Goal: Check status

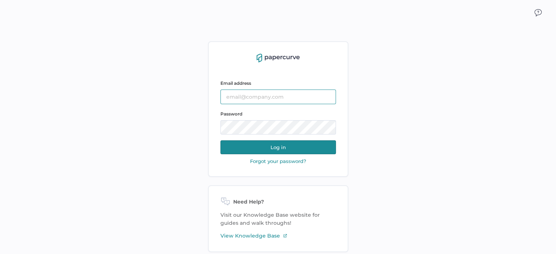
type input "sarahk@sentrex.com"
click at [256, 143] on button "Log in" at bounding box center [277, 147] width 115 height 14
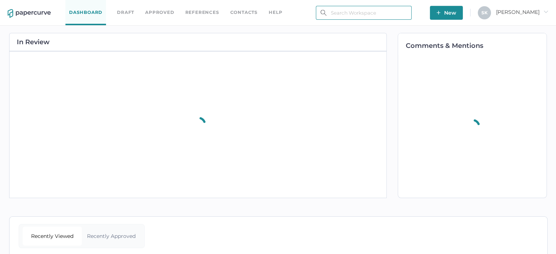
click at [356, 13] on input "text" at bounding box center [364, 13] width 96 height 14
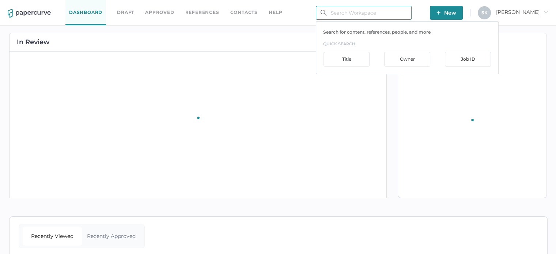
paste input "PN-1137"
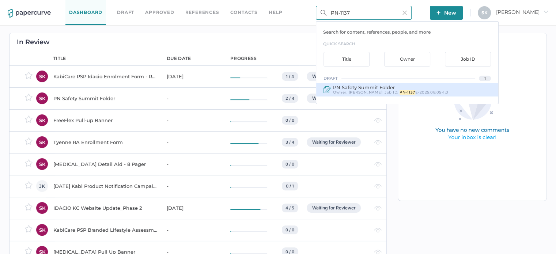
type input "PN-1137"
click at [388, 93] on div "Job ID : PN-1137 E-2025.08.05-1.0" at bounding box center [416, 92] width 64 height 4
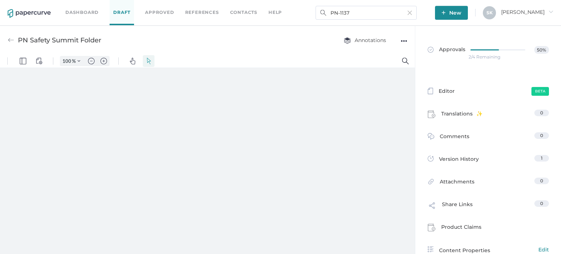
type input "181"
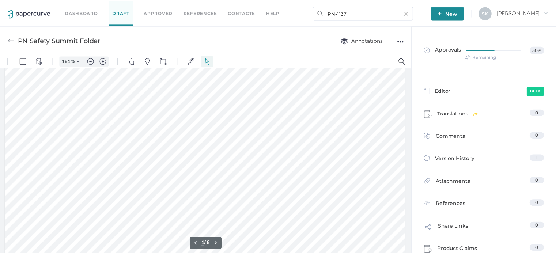
scroll to position [111, 0]
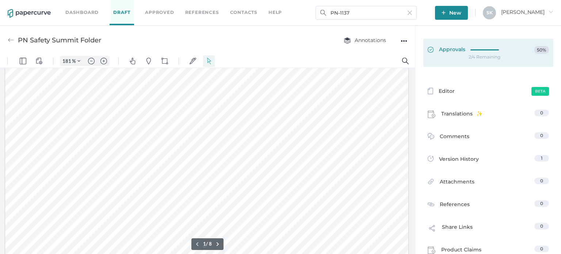
click at [498, 54] on link "Approvals 50%" at bounding box center [488, 53] width 130 height 28
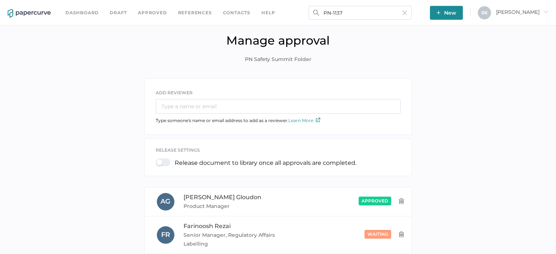
scroll to position [146, 0]
